Goal: Complete application form

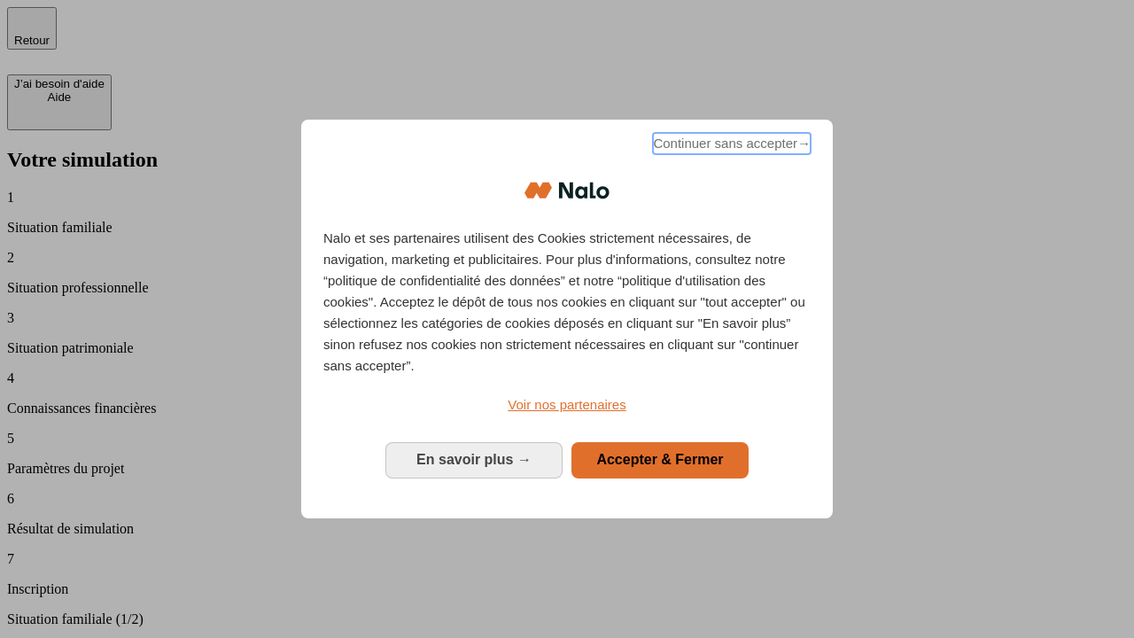
click at [730, 146] on span "Continuer sans accepter →" at bounding box center [732, 143] width 158 height 21
